Goal: Information Seeking & Learning: Learn about a topic

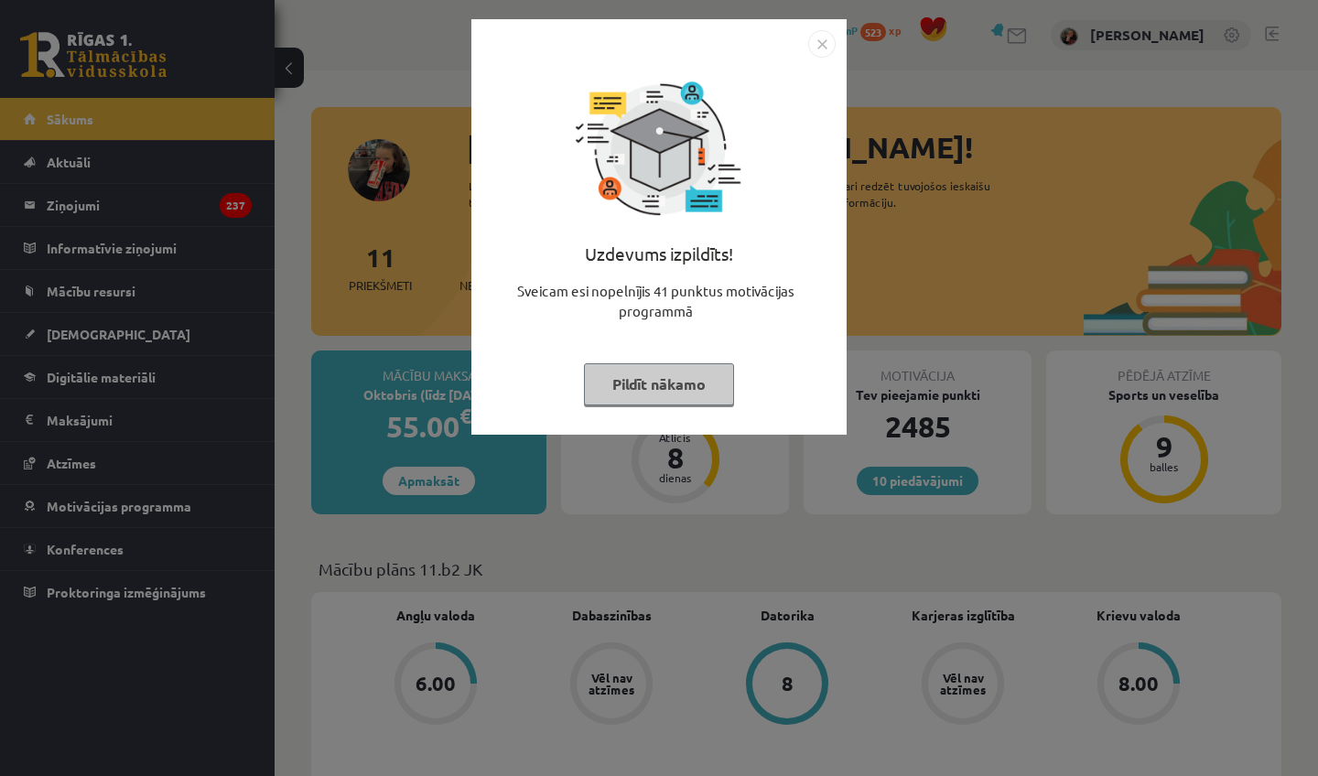
click at [826, 42] on img "Close" at bounding box center [821, 43] width 27 height 27
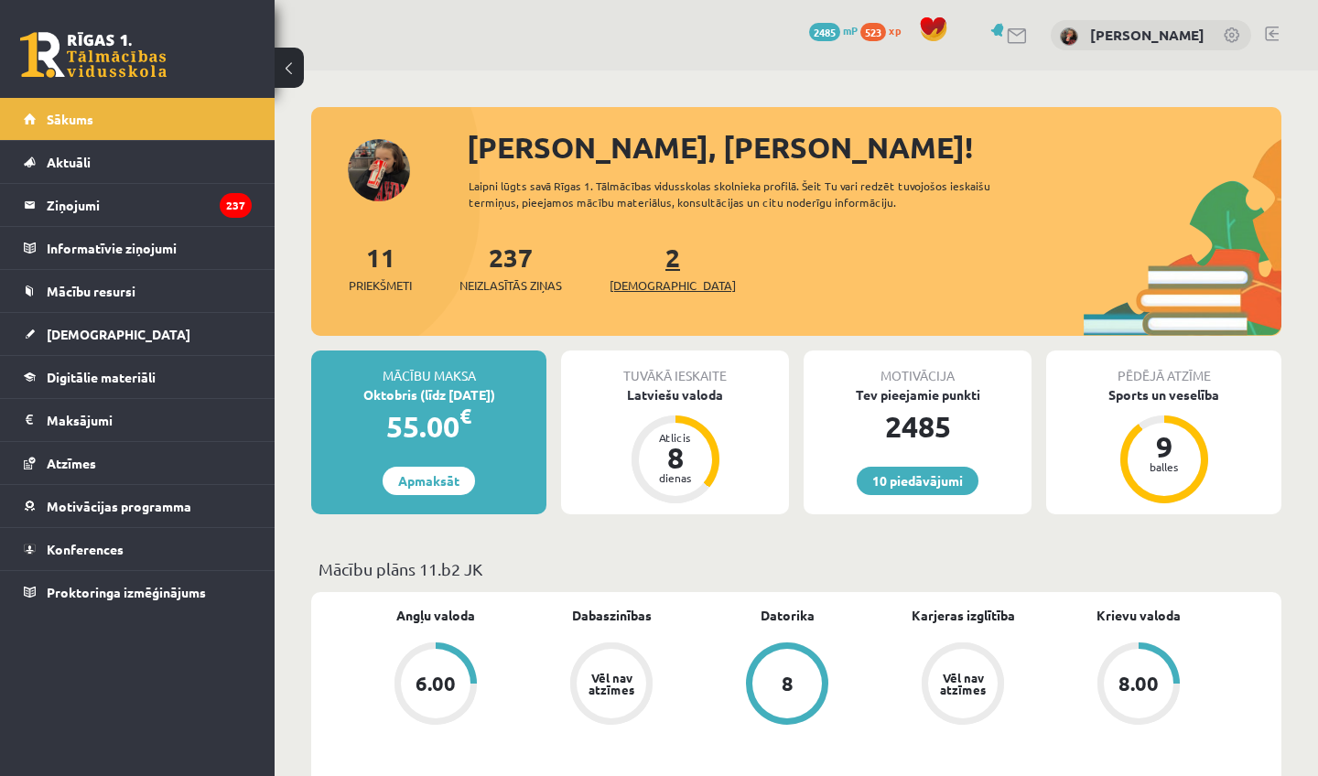
click at [649, 252] on link "2 Ieskaites" at bounding box center [673, 268] width 126 height 54
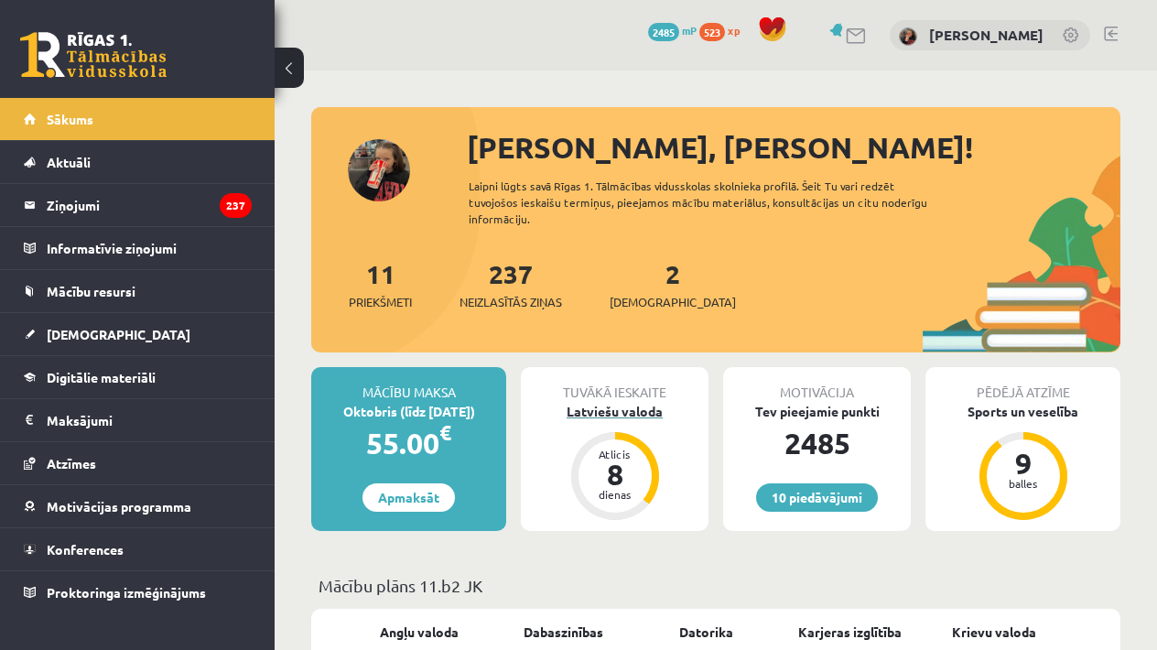
click at [641, 411] on div "Latviešu valoda" at bounding box center [615, 411] width 188 height 19
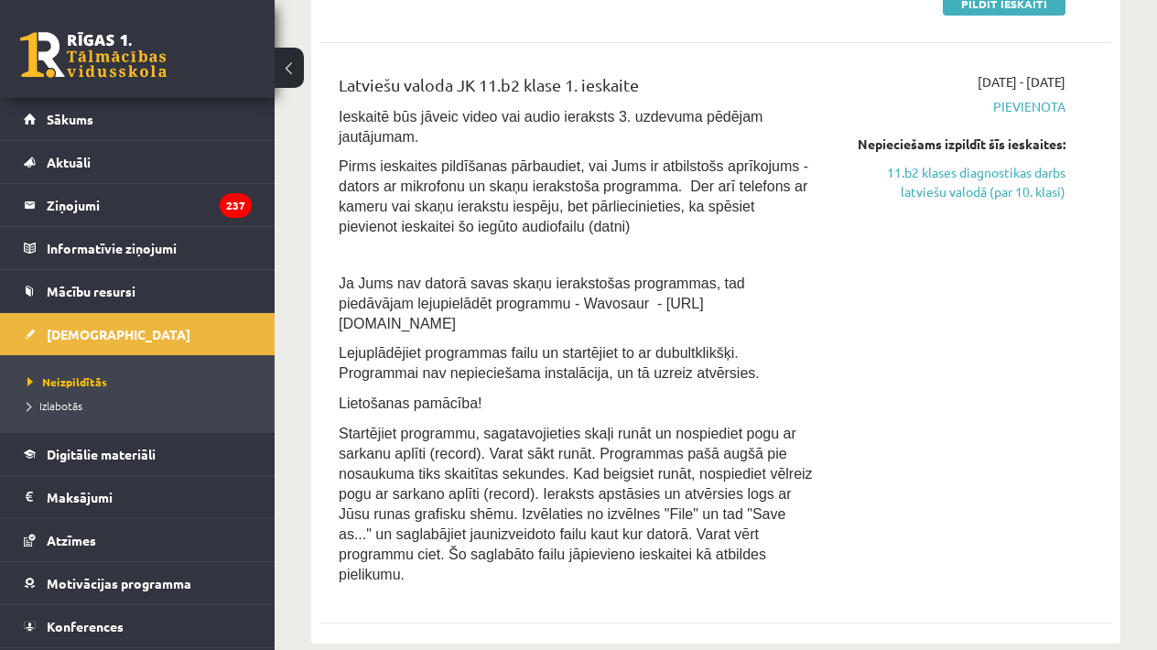
scroll to position [329, 0]
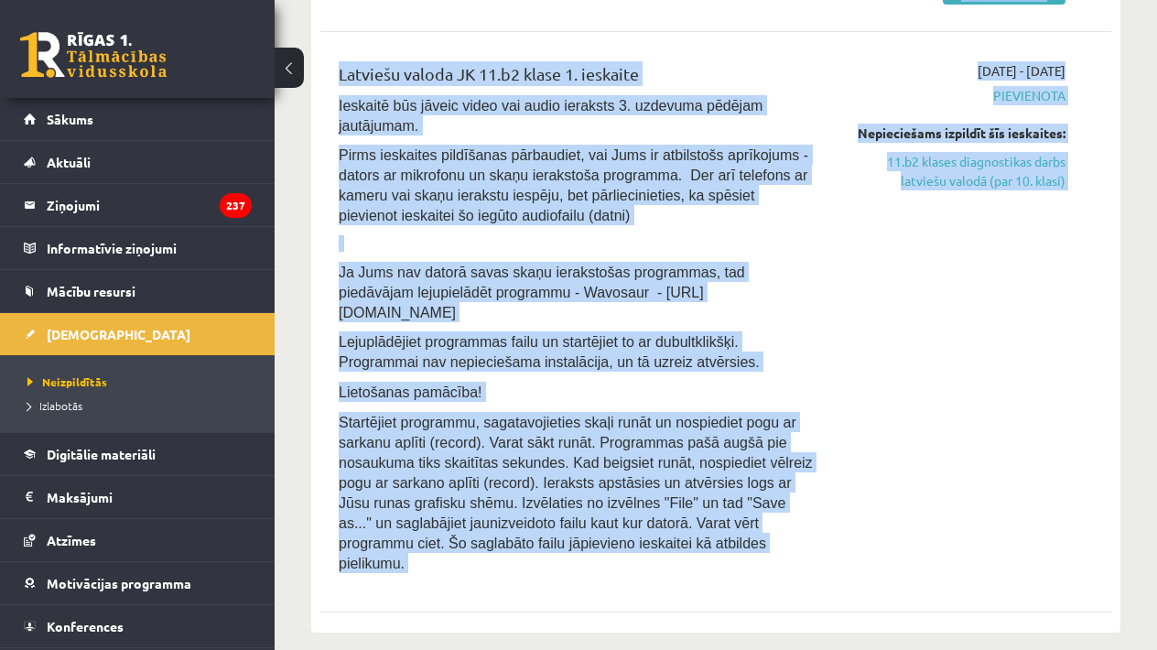
drag, startPoint x: 340, startPoint y: 271, endPoint x: 621, endPoint y: 587, distance: 422.7
click at [621, 588] on div "11.b2 klases diagnostikas darbs latviešu valodā (par 10. klasi) 2025-10-01 - 20…" at bounding box center [715, 269] width 791 height 709
copy div "11.b2 klases diagnostikas darbs latviešu valodā (par 10. klasi) 2025-10-01 - 20…"
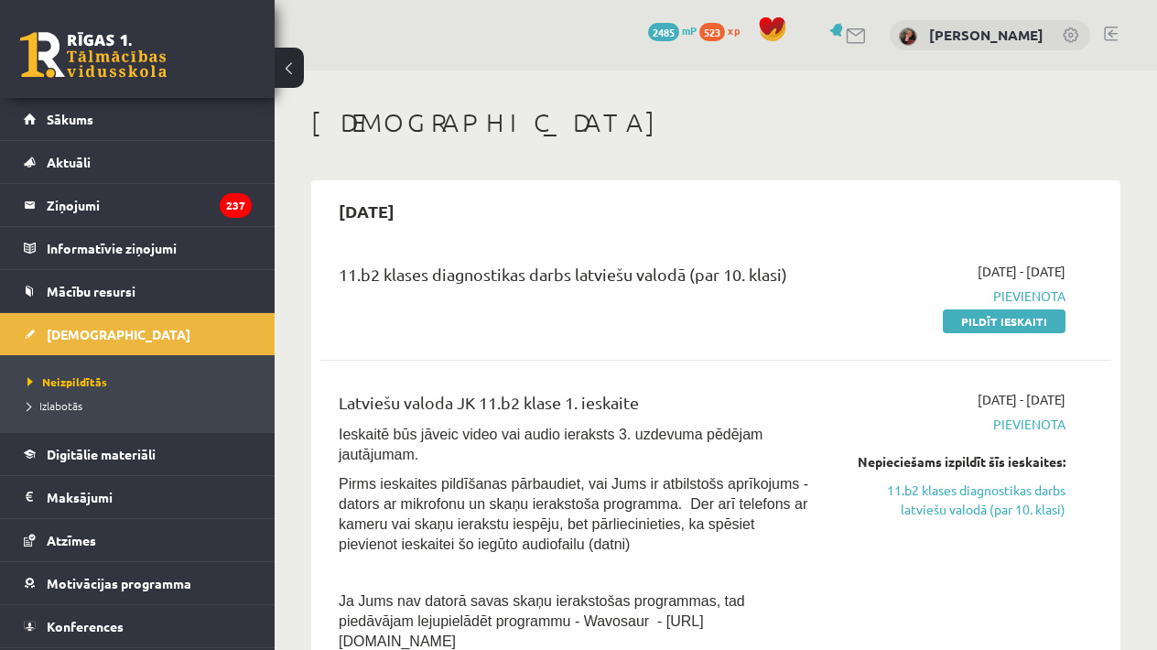
scroll to position [0, 0]
click at [959, 509] on link "11.b2 klases diagnostikas darbs latviešu valodā (par 10. klasi)" at bounding box center [953, 500] width 224 height 38
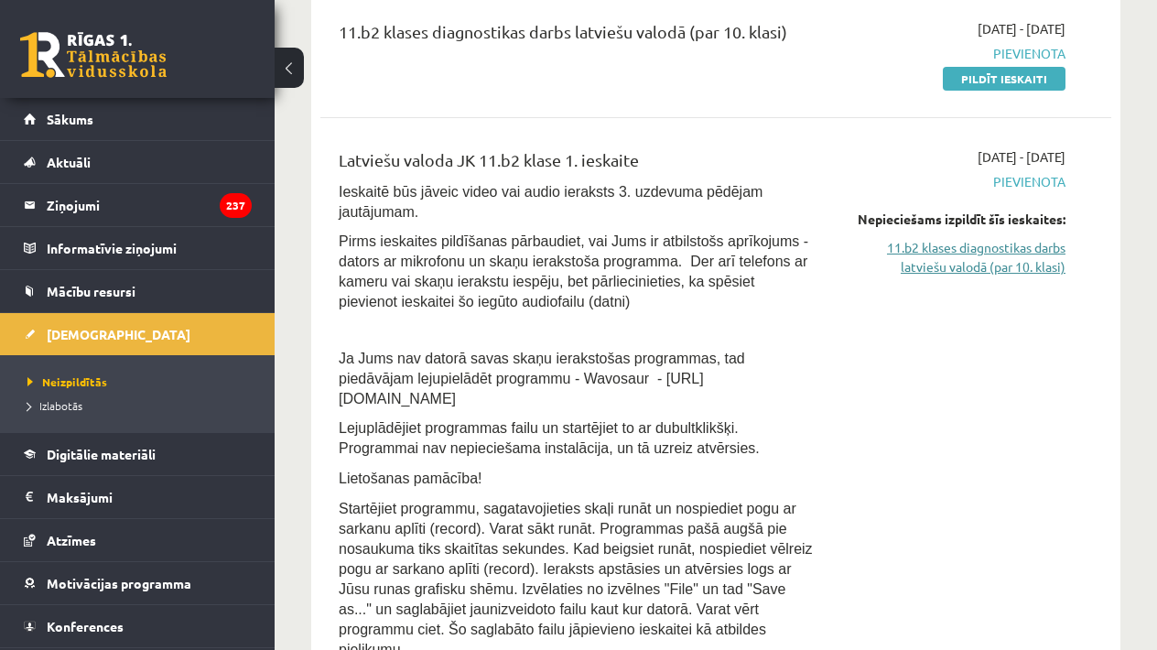
click at [1002, 271] on link "11.b2 klases diagnostikas darbs latviešu valodā (par 10. klasi)" at bounding box center [953, 257] width 224 height 38
click at [813, 161] on div "Latviešu valoda JK 11.b2 klase 1. ieskaite" at bounding box center [576, 164] width 475 height 34
click at [812, 161] on div "Latviešu valoda JK 11.b2 klase 1. ieskaite" at bounding box center [576, 164] width 475 height 34
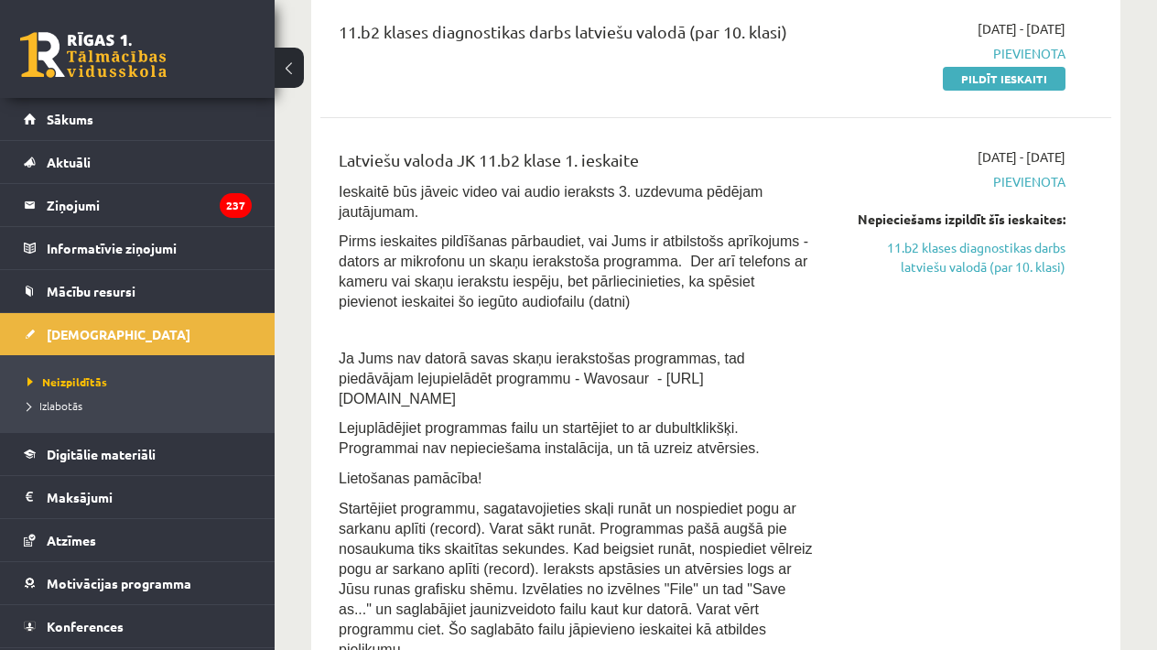
click at [812, 161] on div "Latviešu valoda JK 11.b2 klase 1. ieskaite" at bounding box center [576, 164] width 475 height 34
click at [838, 132] on div "Latviešu valoda JK 11.b2 klase 1. ieskaite Ieskaitē būs jāveic video vai audio …" at bounding box center [715, 408] width 791 height 558
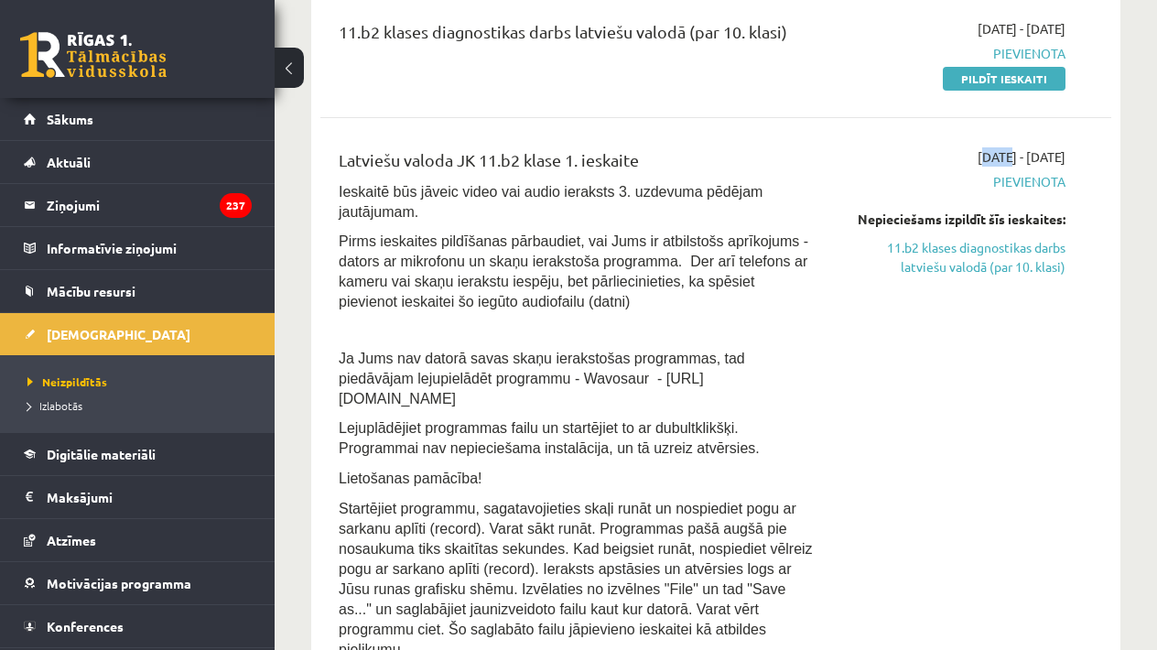
click at [838, 132] on div "Latviešu valoda JK 11.b2 klase 1. ieskaite Ieskaitē būs jāveic video vai audio …" at bounding box center [715, 408] width 791 height 558
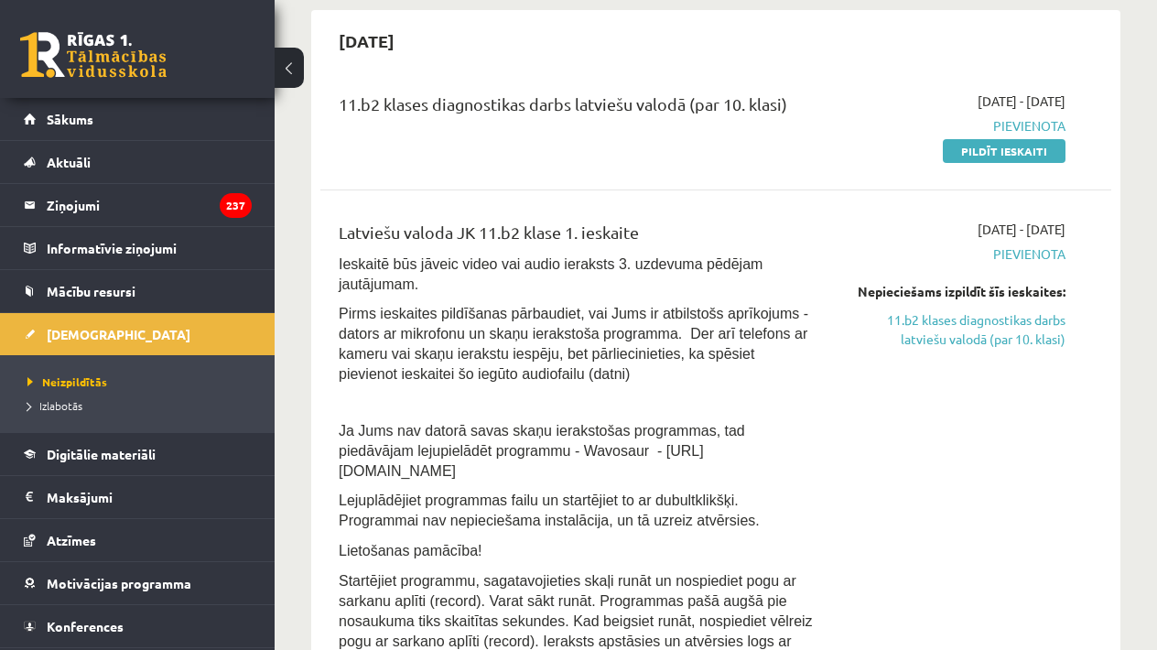
scroll to position [172, 0]
